Goal: Transaction & Acquisition: Purchase product/service

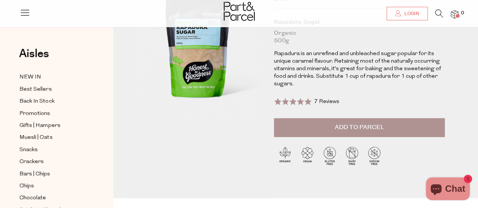
scroll to position [74, 0]
click at [358, 128] on span "Add to Parcel" at bounding box center [360, 128] width 50 height 9
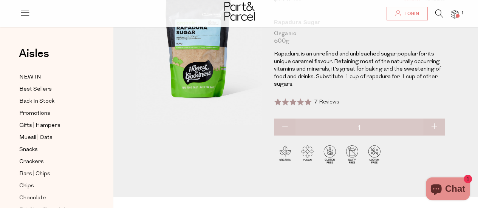
click at [435, 124] on button "button" at bounding box center [434, 127] width 22 height 17
type input "2"
click at [434, 122] on button "button" at bounding box center [434, 127] width 22 height 17
type input "3"
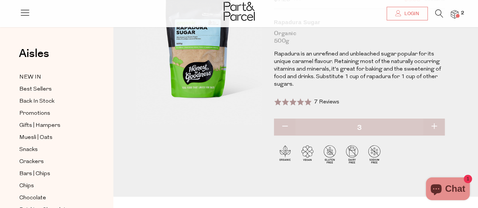
type input "3"
click at [31, 194] on span "Chocolate" at bounding box center [32, 198] width 27 height 9
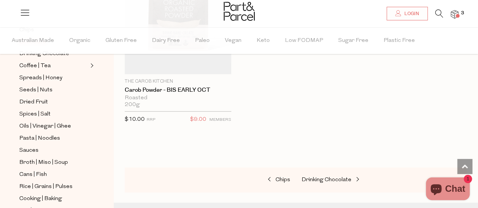
scroll to position [181, 0]
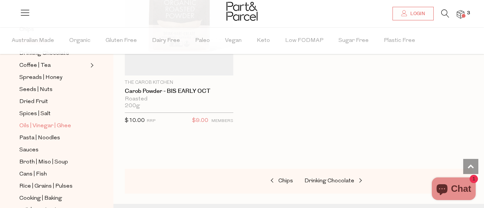
click at [26, 118] on div "Close dialog WOULD YOU LIKE $10 OFF YOUR FIRST ORDER? YES PLEASE NO THANKS Min …" at bounding box center [242, 104] width 484 height 208
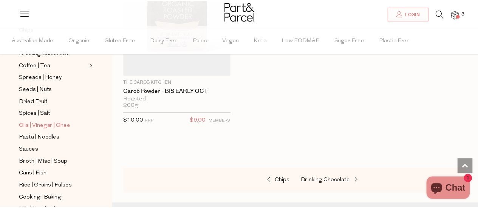
scroll to position [3802, 0]
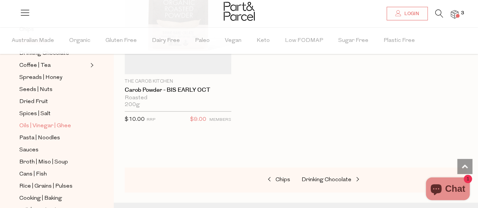
click at [26, 122] on span "Oils | Vinegar | Ghee" at bounding box center [45, 126] width 52 height 9
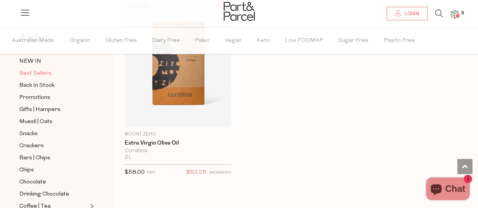
scroll to position [41, 0]
click at [29, 134] on span "Snacks" at bounding box center [28, 133] width 19 height 9
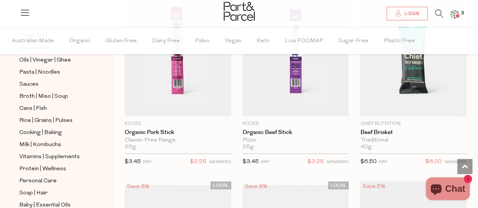
scroll to position [248, 0]
click at [58, 128] on span "Cooking | Baking" at bounding box center [40, 132] width 43 height 9
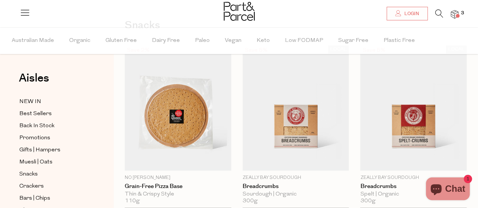
type input "3"
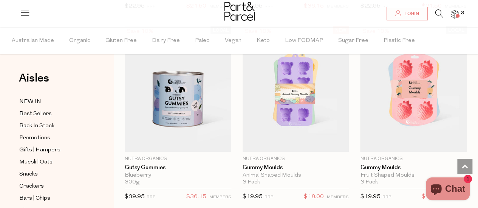
scroll to position [1537, 0]
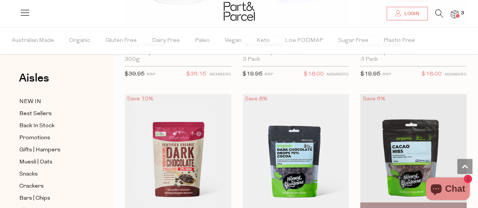
click at [417, 174] on img at bounding box center [413, 157] width 107 height 126
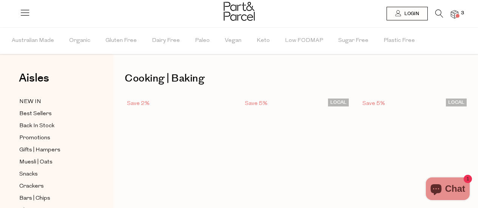
scroll to position [1521, 0]
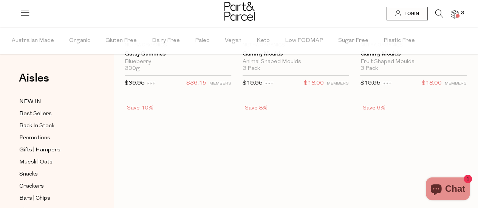
type input "3"
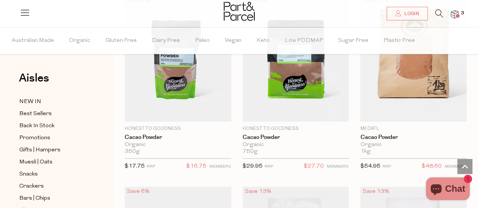
scroll to position [1807, 0]
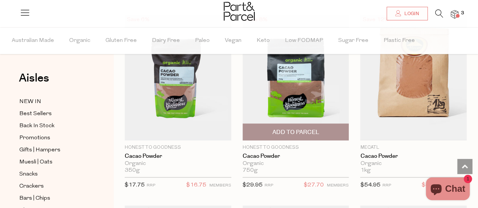
click at [302, 129] on span "Add To Parcel" at bounding box center [295, 133] width 47 height 8
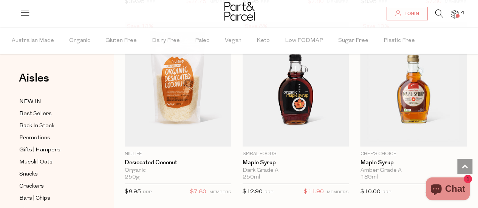
scroll to position [2182, 0]
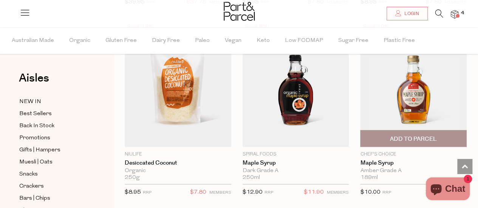
click at [414, 135] on span "Add To Parcel" at bounding box center [413, 139] width 47 height 8
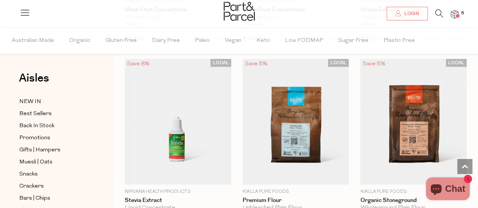
scroll to position [2907, 0]
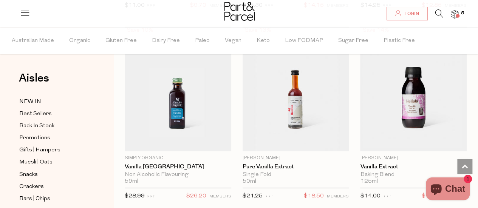
scroll to position [4848, 0]
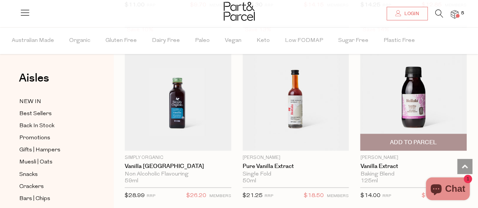
click at [409, 139] on span "Add To Parcel" at bounding box center [413, 143] width 47 height 8
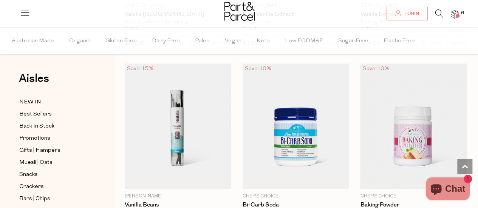
scroll to position [5004, 0]
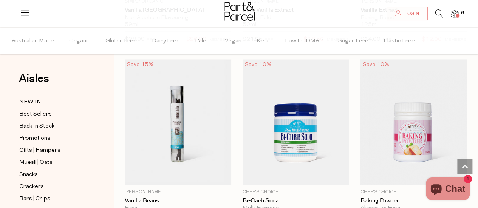
click at [409, 127] on img at bounding box center [413, 122] width 107 height 126
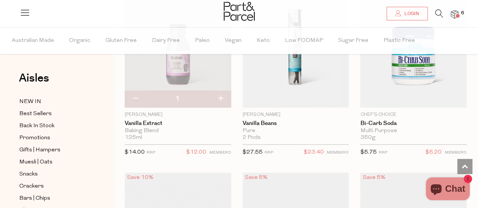
scroll to position [1832, 0]
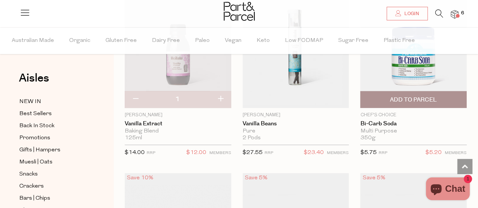
click at [417, 96] on span "Add To Parcel" at bounding box center [413, 100] width 47 height 8
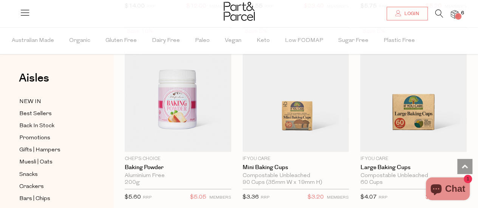
scroll to position [1979, 0]
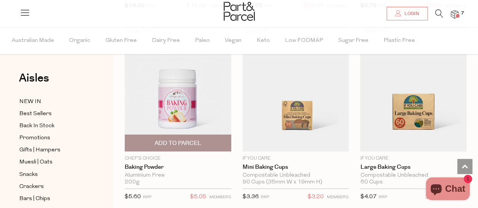
click at [185, 140] on span "Add To Parcel" at bounding box center [178, 144] width 47 height 8
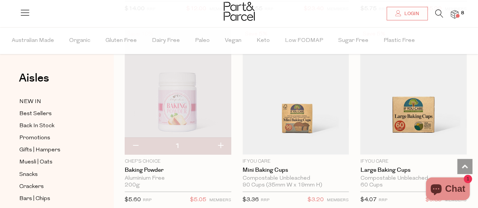
scroll to position [1975, 0]
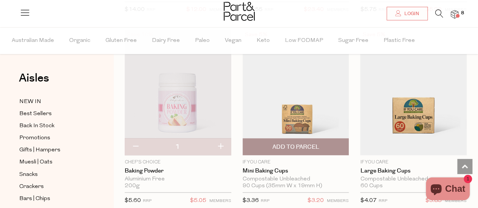
click at [312, 143] on span "Add To Parcel" at bounding box center [295, 147] width 47 height 8
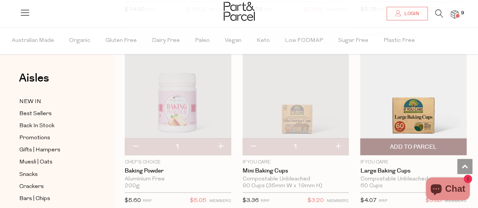
click at [411, 143] on span "Add To Parcel" at bounding box center [413, 147] width 47 height 8
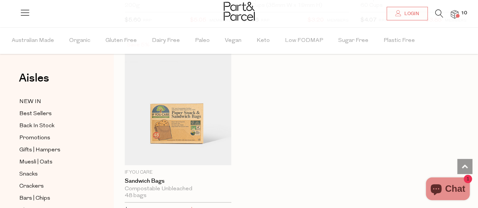
scroll to position [2174, 0]
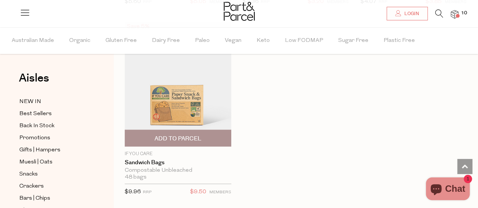
click at [188, 135] on span "Add To Parcel" at bounding box center [178, 139] width 47 height 8
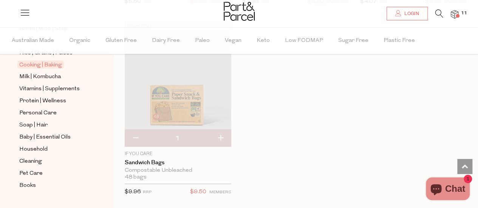
scroll to position [318, 0]
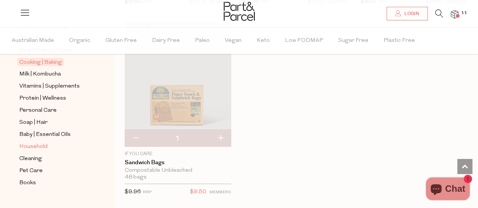
click at [36, 143] on span "Household" at bounding box center [33, 147] width 28 height 9
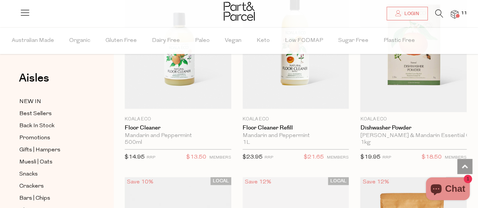
scroll to position [1624, 0]
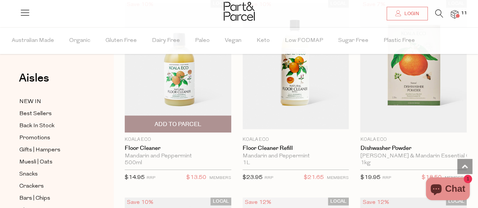
click at [191, 121] on span "Add To Parcel" at bounding box center [178, 125] width 47 height 8
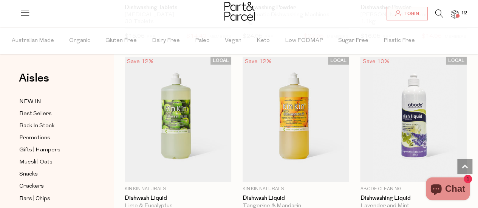
click at [377, 129] on img at bounding box center [413, 120] width 107 height 126
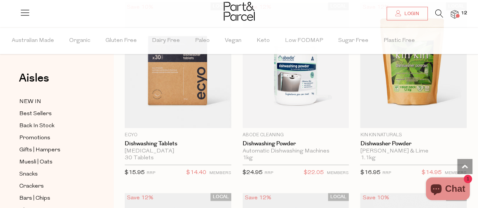
scroll to position [1819, 0]
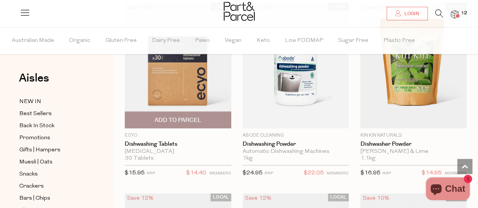
click at [188, 116] on span "Add To Parcel" at bounding box center [178, 120] width 47 height 8
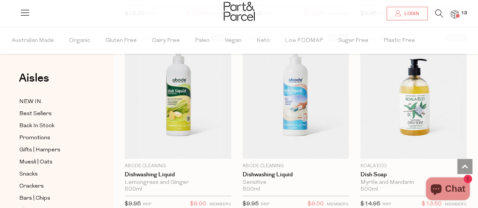
scroll to position [2170, 0]
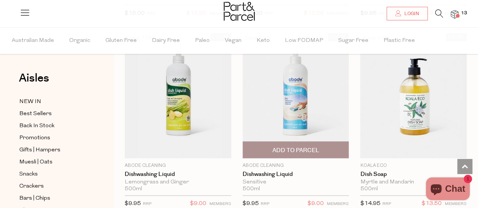
click at [323, 142] on span "Add To Parcel" at bounding box center [296, 150] width 102 height 16
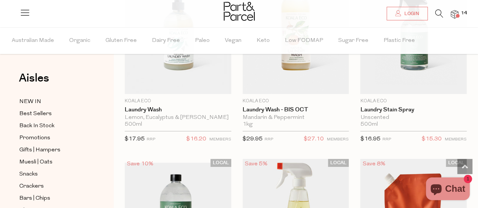
scroll to position [2913, 0]
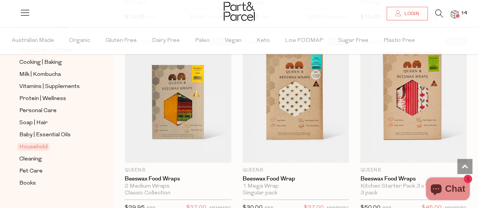
scroll to position [4867, 0]
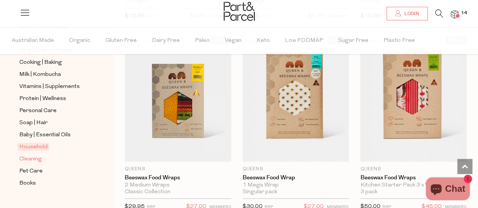
click at [36, 155] on span "Cleaning" at bounding box center [30, 159] width 23 height 9
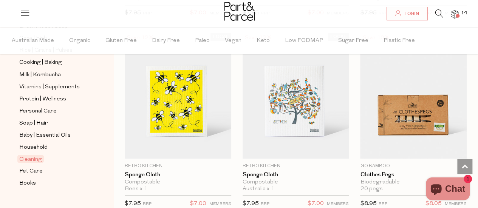
scroll to position [718, 0]
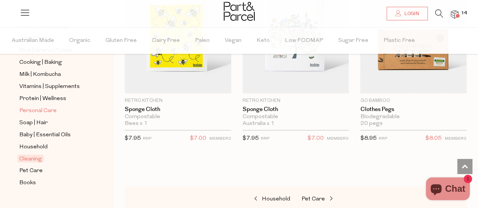
click at [40, 107] on span "Personal Care" at bounding box center [37, 111] width 37 height 9
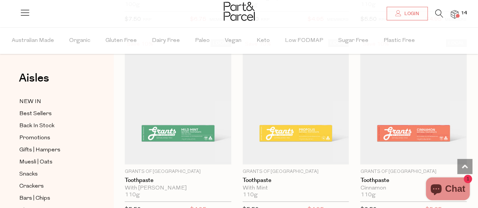
scroll to position [2157, 0]
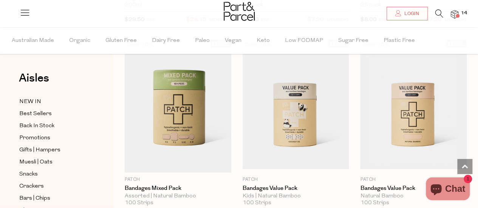
scroll to position [5404, 0]
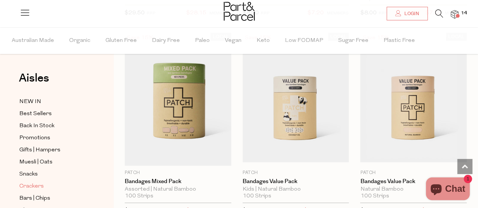
click at [33, 183] on span "Crackers" at bounding box center [31, 186] width 25 height 9
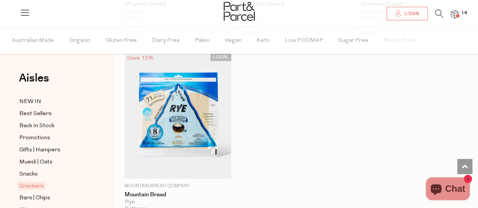
scroll to position [2334, 0]
click at [34, 163] on span "Muesli | Oats" at bounding box center [35, 162] width 33 height 9
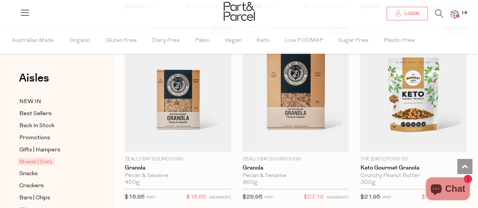
scroll to position [2203, 0]
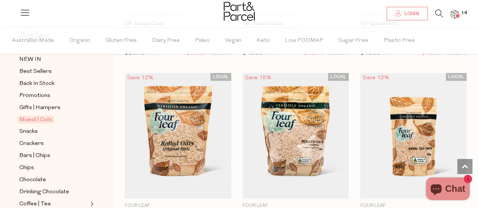
scroll to position [54, 0]
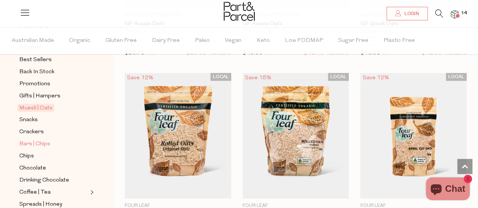
click at [43, 141] on span "Bars | Chips" at bounding box center [34, 144] width 31 height 9
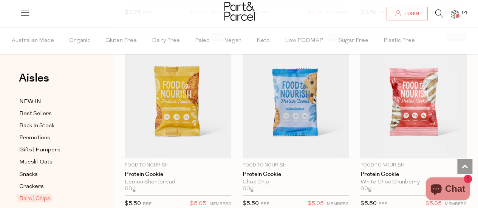
scroll to position [1985, 0]
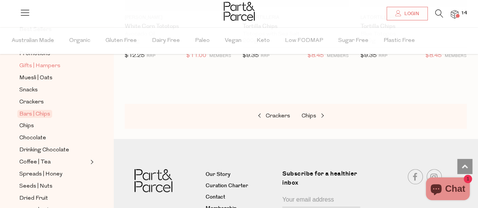
scroll to position [85, 0]
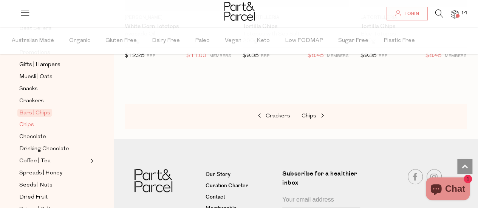
click at [32, 121] on span "Chips" at bounding box center [26, 125] width 15 height 9
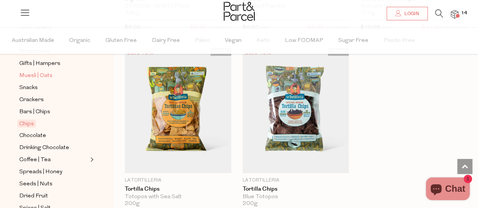
scroll to position [87, 0]
click at [84, 156] on link "Coffee | Tea" at bounding box center [53, 159] width 69 height 9
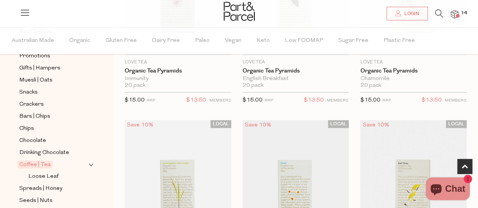
scroll to position [110, 0]
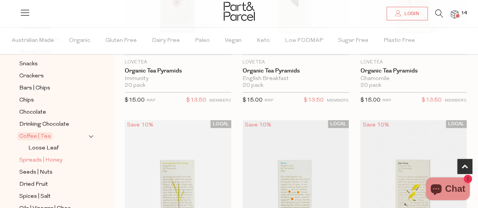
click at [57, 156] on span "Spreads | Honey" at bounding box center [40, 160] width 43 height 9
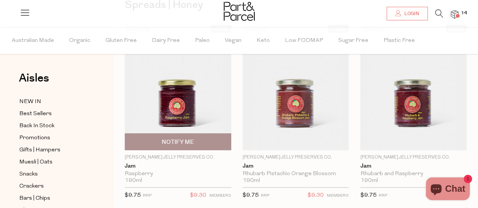
scroll to position [74, 0]
click at [183, 115] on img at bounding box center [178, 88] width 107 height 126
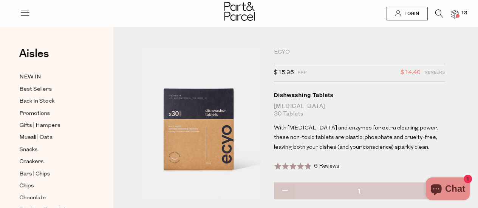
scroll to position [2, 0]
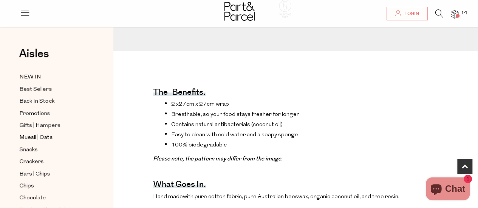
scroll to position [369, 0]
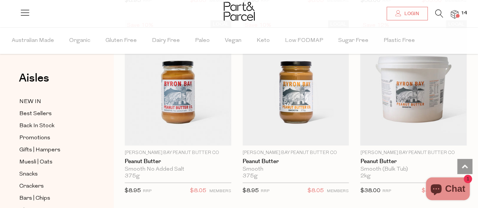
scroll to position [841, 0]
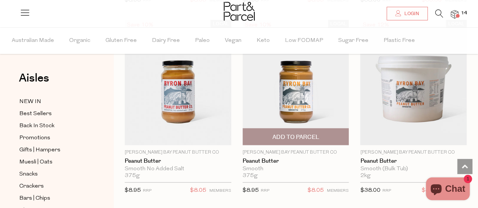
click at [312, 133] on span "Add To Parcel" at bounding box center [295, 137] width 47 height 8
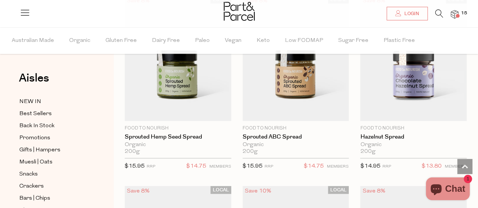
scroll to position [2175, 0]
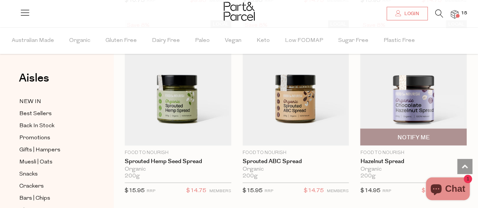
click at [417, 134] on span "Notify Me" at bounding box center [414, 138] width 32 height 8
type input "Notify when available"
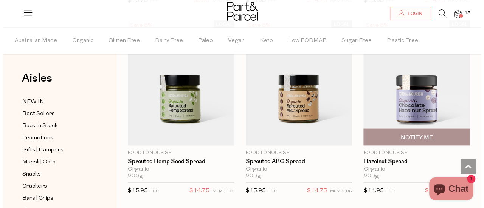
scroll to position [2200, 0]
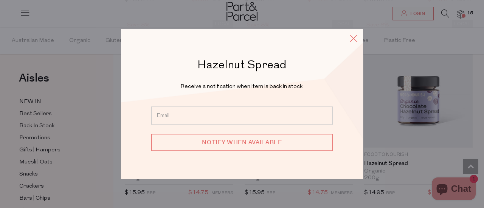
click at [355, 42] on icon at bounding box center [353, 38] width 11 height 11
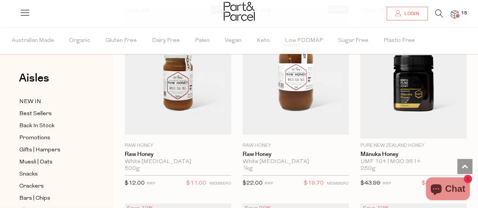
scroll to position [2571, 0]
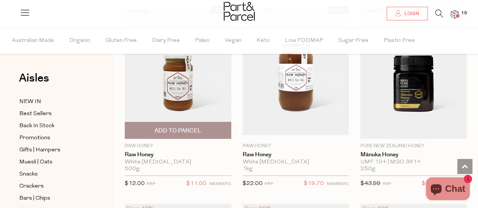
click at [201, 122] on span "Add To Parcel" at bounding box center [178, 130] width 102 height 16
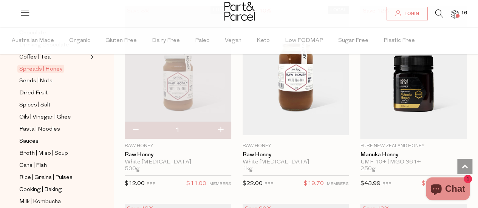
scroll to position [189, 0]
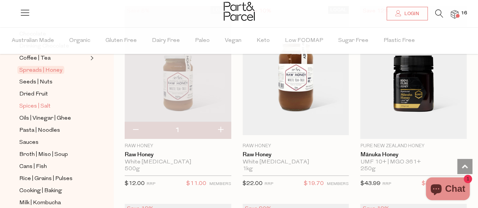
click at [35, 102] on span "Spices | Salt" at bounding box center [34, 106] width 31 height 9
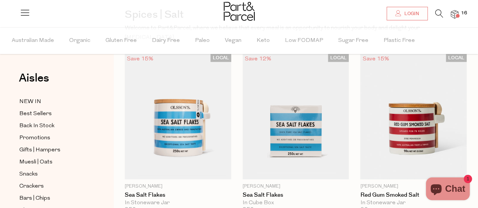
scroll to position [64, 0]
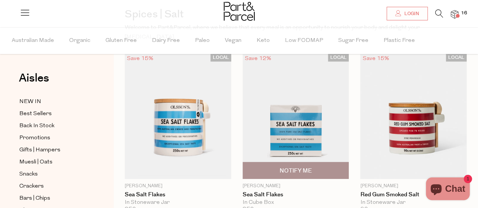
click at [305, 167] on span "Notify Me" at bounding box center [296, 171] width 32 height 8
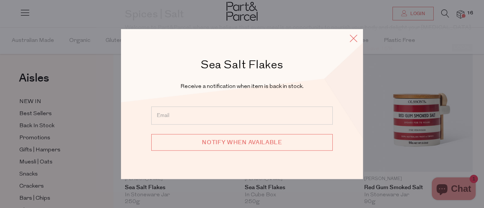
click at [352, 39] on icon at bounding box center [353, 38] width 11 height 11
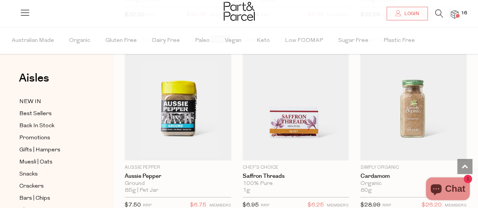
scroll to position [1227, 0]
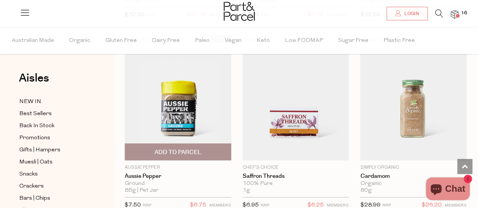
click at [183, 149] on span "Add To Parcel" at bounding box center [178, 153] width 47 height 8
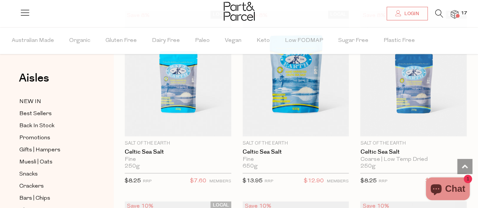
scroll to position [491, 0]
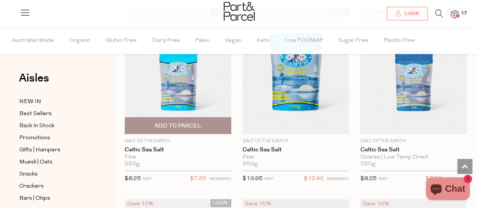
click at [206, 118] on span "Add To Parcel" at bounding box center [178, 126] width 102 height 16
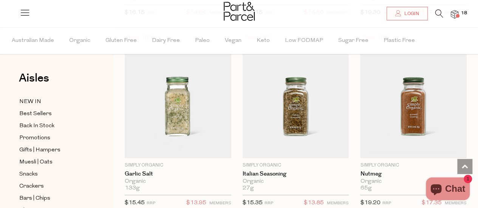
scroll to position [1611, 0]
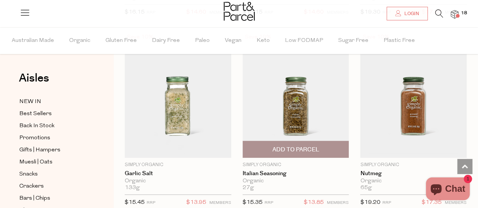
click at [307, 146] on span "Add To Parcel" at bounding box center [295, 150] width 47 height 8
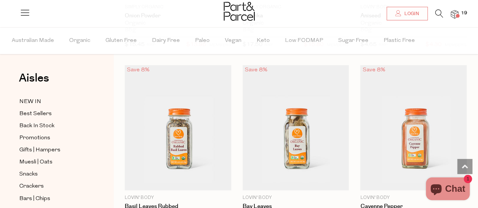
scroll to position [2014, 0]
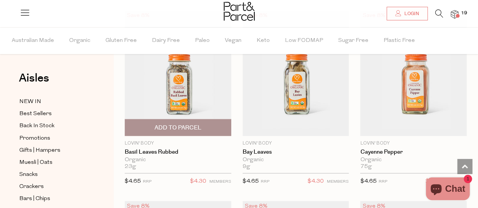
click at [196, 124] on span "Add To Parcel" at bounding box center [178, 128] width 47 height 8
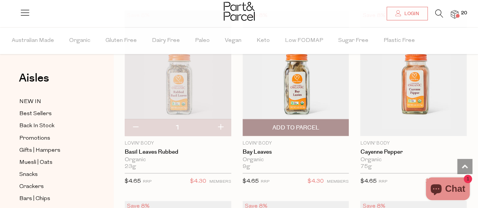
click at [291, 124] on span "Add To Parcel" at bounding box center [295, 128] width 47 height 8
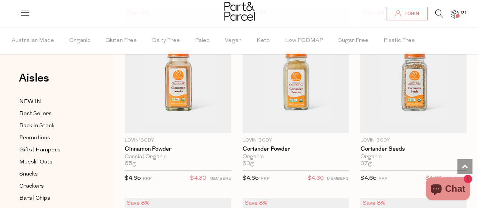
scroll to position [2208, 0]
click at [291, 125] on span "Add To Parcel" at bounding box center [295, 129] width 47 height 8
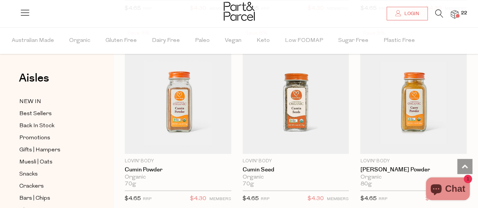
scroll to position [2377, 0]
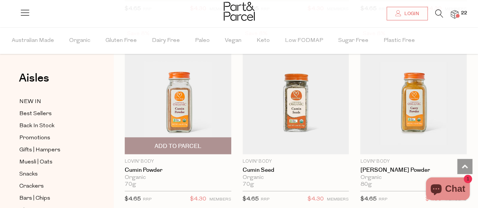
click at [190, 143] on span "Add To Parcel" at bounding box center [178, 147] width 47 height 8
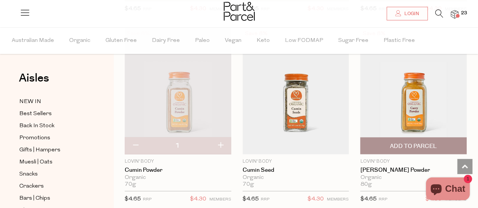
click at [413, 143] on span "Add To Parcel" at bounding box center [413, 147] width 47 height 8
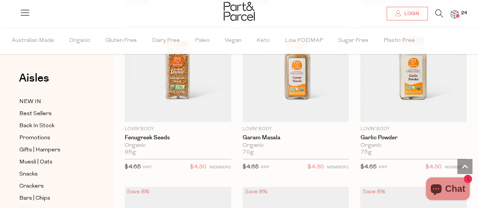
scroll to position [2791, 0]
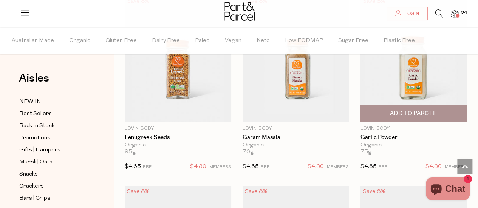
click at [416, 110] on span "Add To Parcel" at bounding box center [413, 114] width 47 height 8
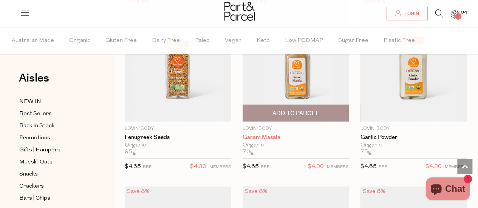
scroll to position [2953, 0]
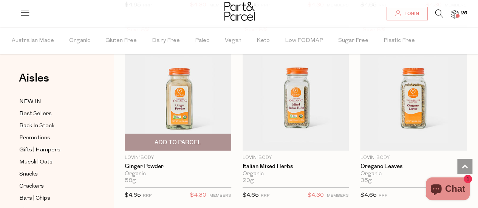
click at [194, 139] on span "Add To Parcel" at bounding box center [178, 143] width 47 height 8
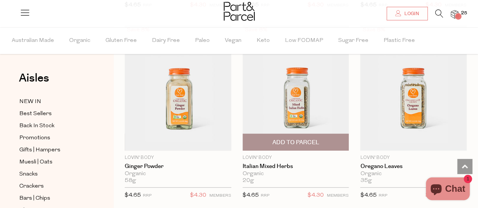
click at [310, 139] on span "Add To Parcel" at bounding box center [295, 143] width 47 height 8
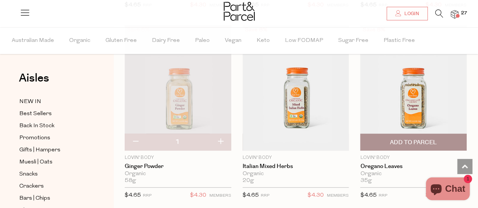
click at [384, 134] on span "Add To Parcel" at bounding box center [414, 142] width 102 height 16
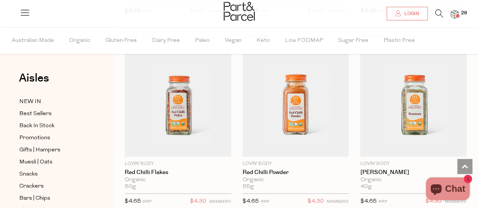
scroll to position [3152, 0]
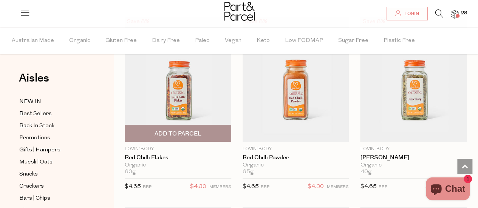
click at [195, 130] on span "Add To Parcel" at bounding box center [178, 134] width 47 height 8
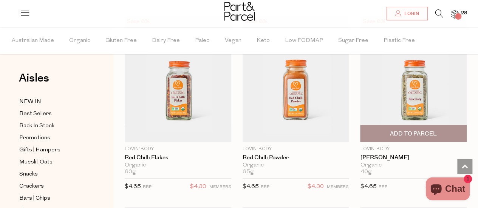
click at [437, 130] on span "Add To Parcel" at bounding box center [413, 134] width 47 height 8
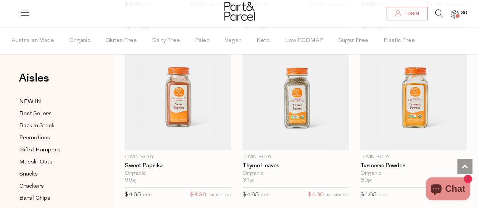
scroll to position [3335, 0]
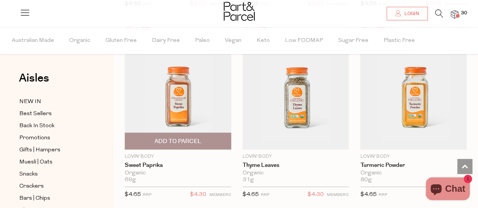
click at [192, 138] on span "Add To Parcel" at bounding box center [178, 142] width 47 height 8
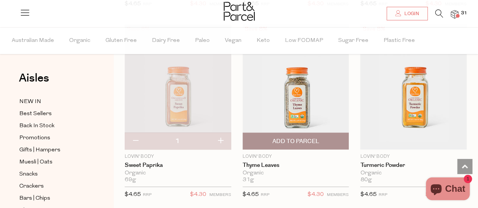
click at [305, 138] on span "Add To Parcel" at bounding box center [295, 142] width 47 height 8
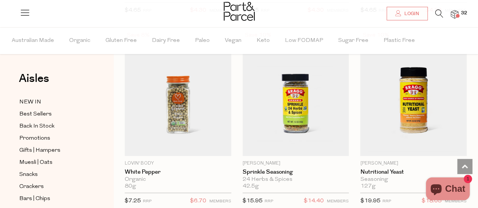
scroll to position [3519, 0]
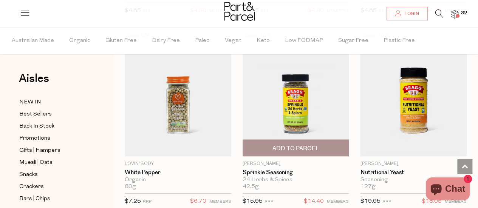
click at [307, 144] on span "Add To Parcel" at bounding box center [295, 148] width 47 height 8
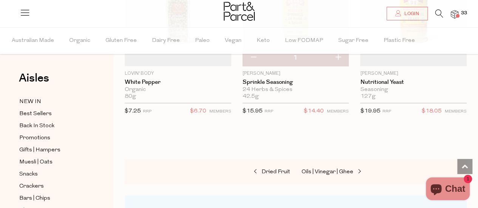
scroll to position [3591, 0]
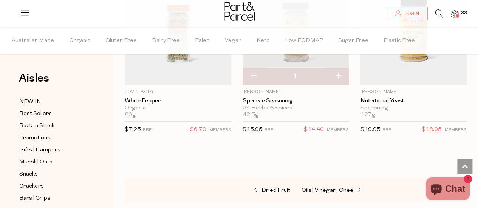
click at [456, 14] on img at bounding box center [455, 14] width 8 height 9
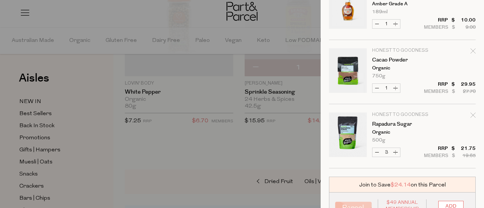
scroll to position [1925, 0]
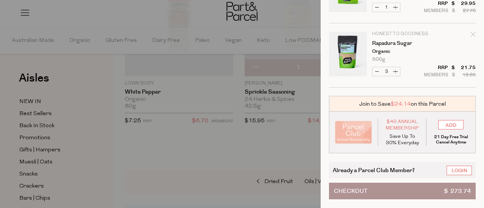
click at [419, 185] on button "Checkout $ 273.74" at bounding box center [402, 191] width 147 height 17
